Goal: Understand process/instructions: Learn about a topic

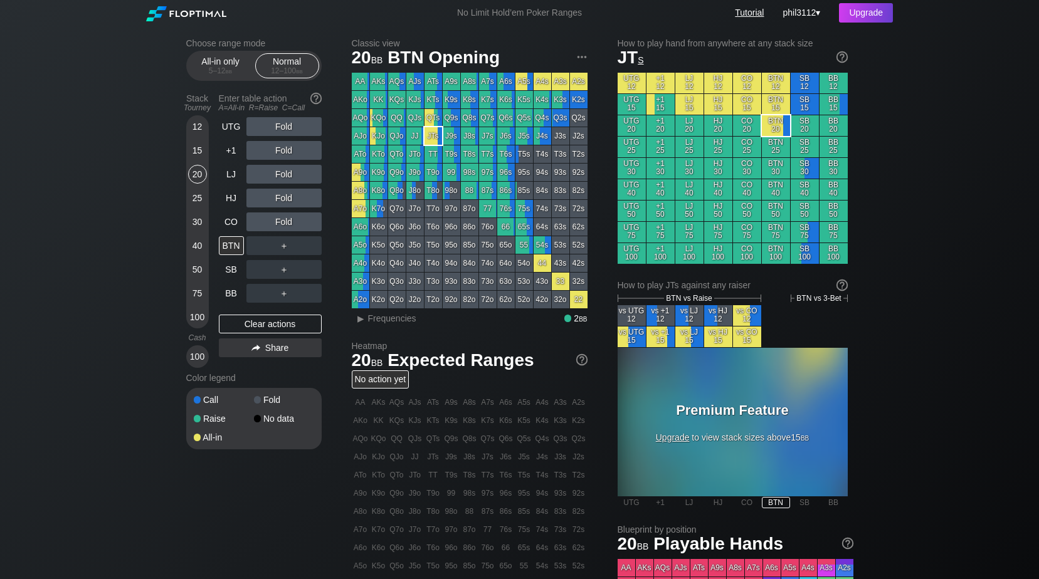
click at [744, 13] on link "Tutorial" at bounding box center [749, 13] width 29 height 10
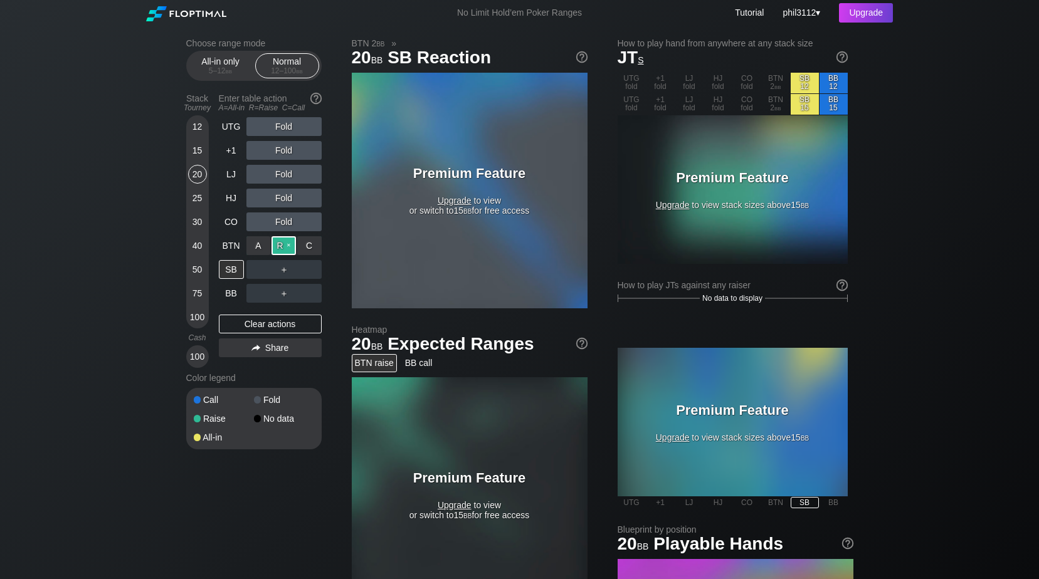
click at [281, 244] on div "R ✕" at bounding box center [283, 245] width 24 height 19
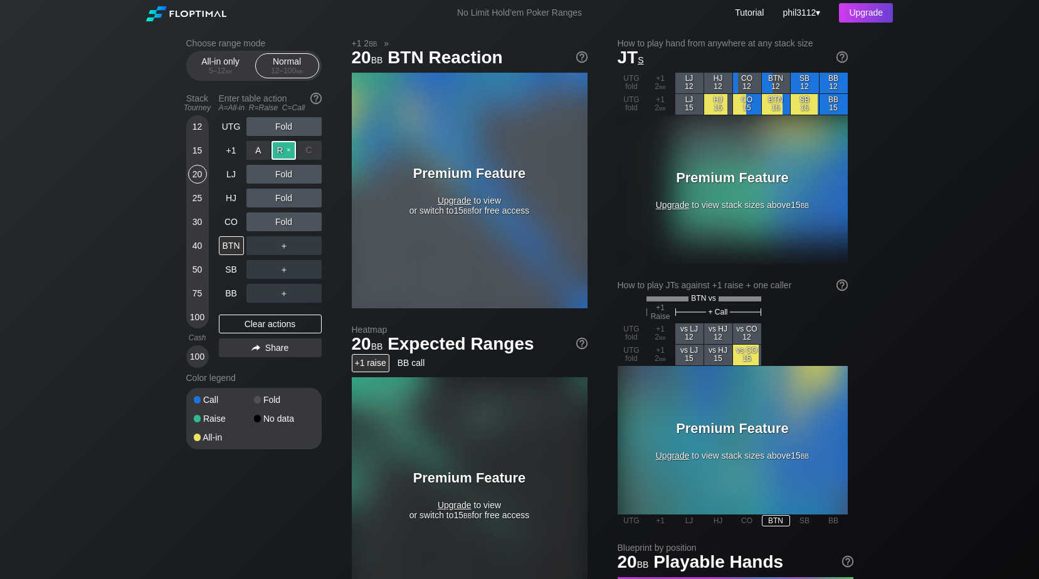
click at [283, 150] on div "R ✕" at bounding box center [283, 150] width 24 height 19
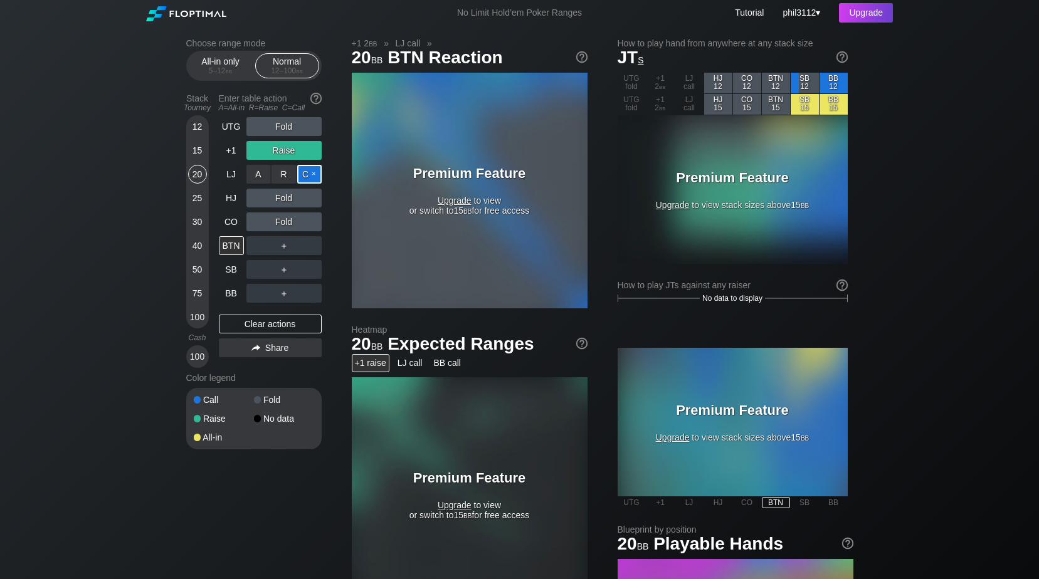
click at [308, 177] on div "C ✕" at bounding box center [309, 174] width 24 height 19
click at [314, 201] on div "C ✕" at bounding box center [309, 198] width 24 height 19
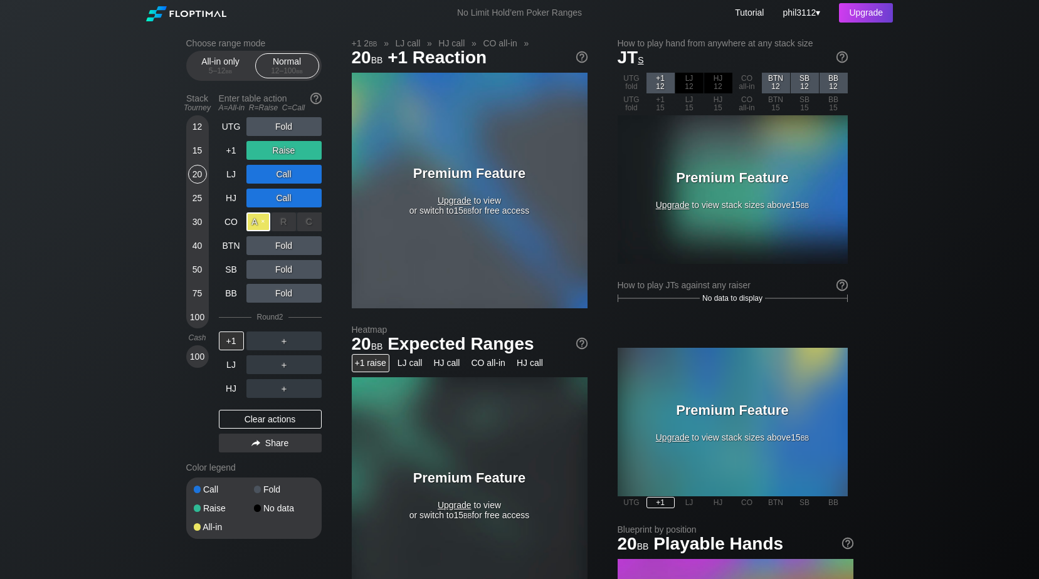
click at [264, 226] on div "A ✕" at bounding box center [258, 221] width 24 height 19
click at [311, 250] on div "C ✕" at bounding box center [309, 245] width 24 height 19
